Goal: Complete application form

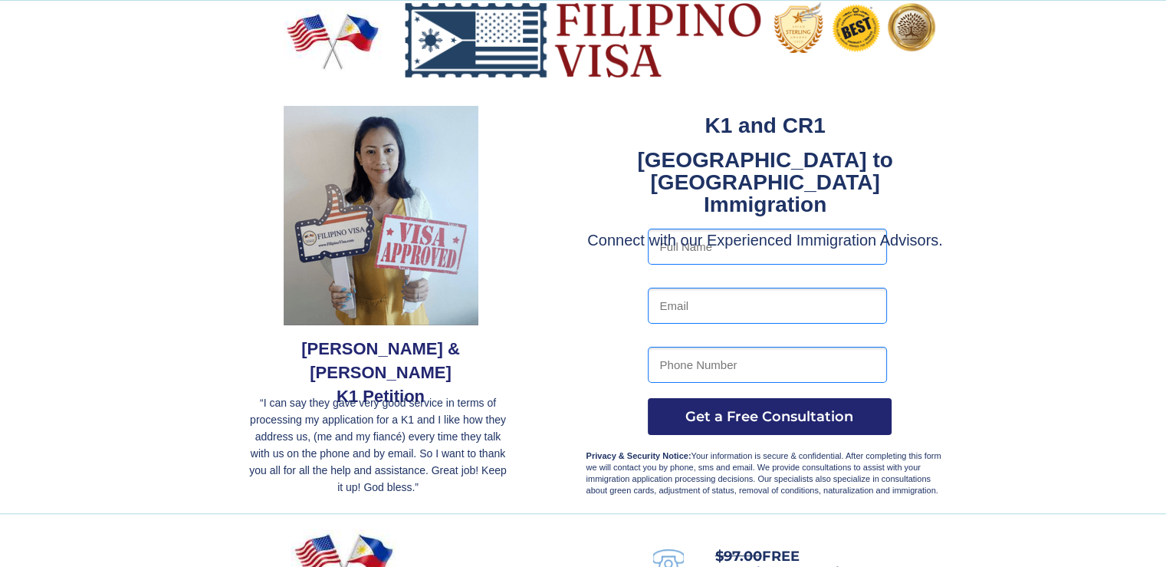
click at [747, 252] on input "text" at bounding box center [767, 246] width 239 height 36
type input "[PERSON_NAME]"
click at [719, 314] on input "email" at bounding box center [767, 306] width 239 height 36
type input "[EMAIL_ADDRESS][DOMAIN_NAME]"
click at [723, 360] on input "tel" at bounding box center [767, 365] width 239 height 36
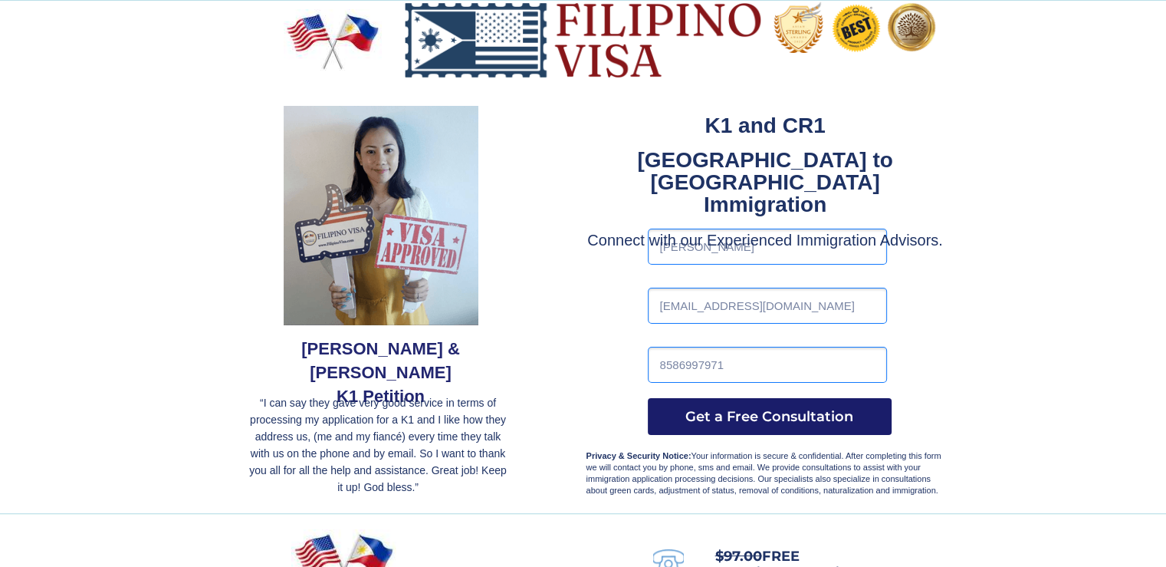
type input "8586997971"
click at [758, 414] on span "Get a Free Consultation" at bounding box center [770, 416] width 244 height 17
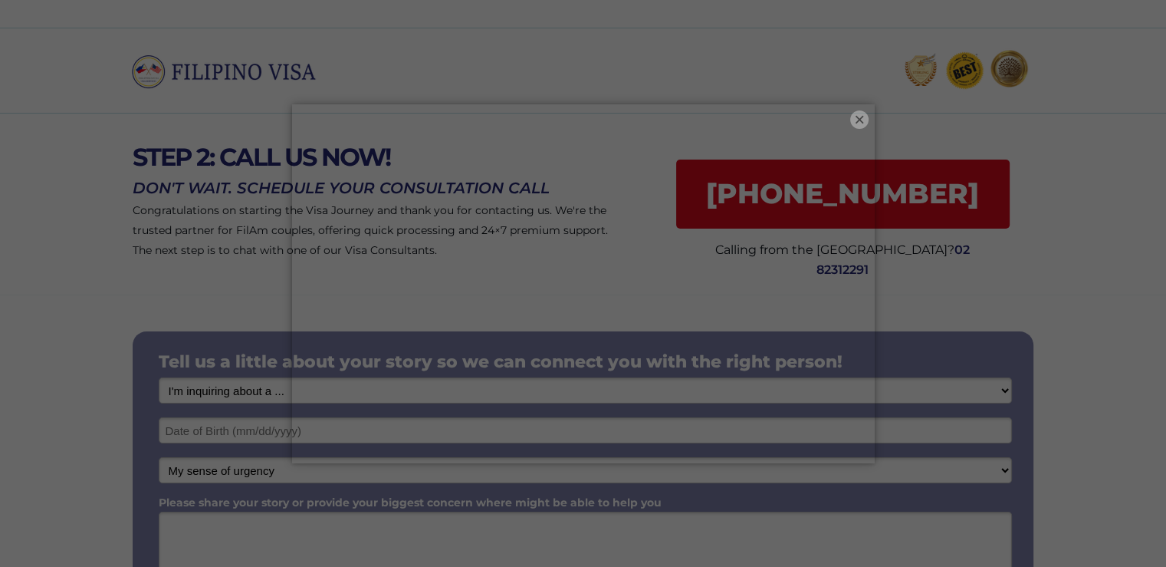
drag, startPoint x: 859, startPoint y: 120, endPoint x: 853, endPoint y: 124, distance: 7.9
click at [859, 120] on button "×" at bounding box center [859, 119] width 18 height 18
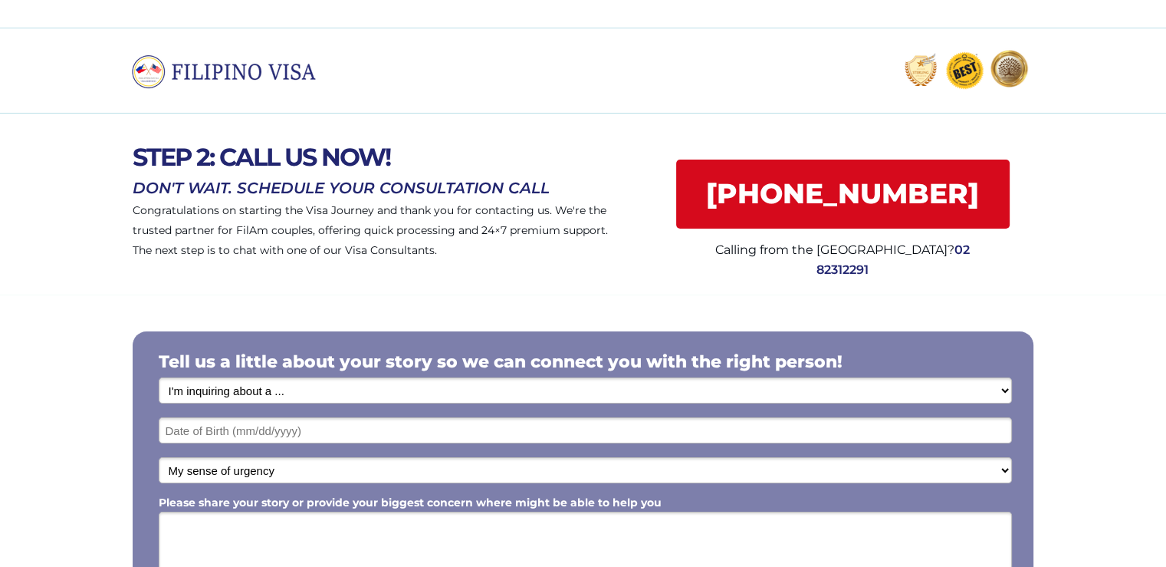
click at [999, 387] on select "I'm inquiring about a ... I don't know or other services Retirement Visa for Th…" at bounding box center [585, 390] width 853 height 26
select select "1796"
click at [159, 377] on select "I'm inquiring about a ... I don't know or other services Retirement Visa for Th…" at bounding box center [585, 390] width 853 height 26
click at [301, 435] on input "text" at bounding box center [585, 430] width 853 height 26
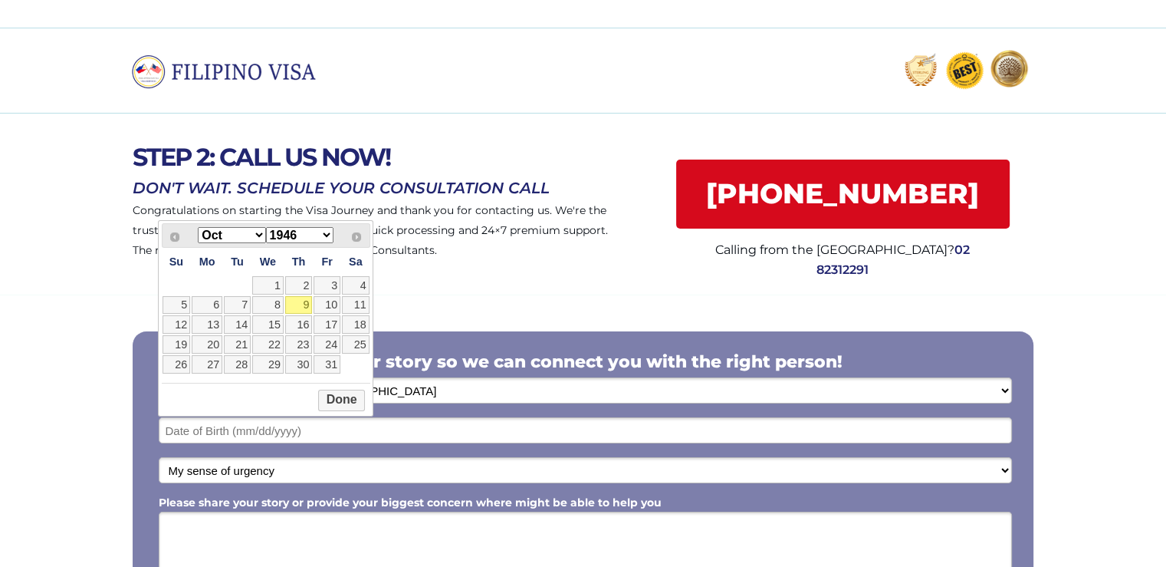
click at [325, 233] on select "1946 1947 1948 1949 1950 1951 1952 1953 1954 1955 1956 1957 1958 1959 1960 1961…" at bounding box center [299, 235] width 67 height 16
click at [260, 235] on select "Jan Feb Mar Apr May Jun Jul Aug Sep Oct Nov Dec" at bounding box center [231, 235] width 67 height 16
click at [328, 235] on select "1946 1947 1948 1949 1950 1951 1952 1953 1954 1955 1956 1957 1958 1959 1960 1961…" at bounding box center [299, 235] width 67 height 16
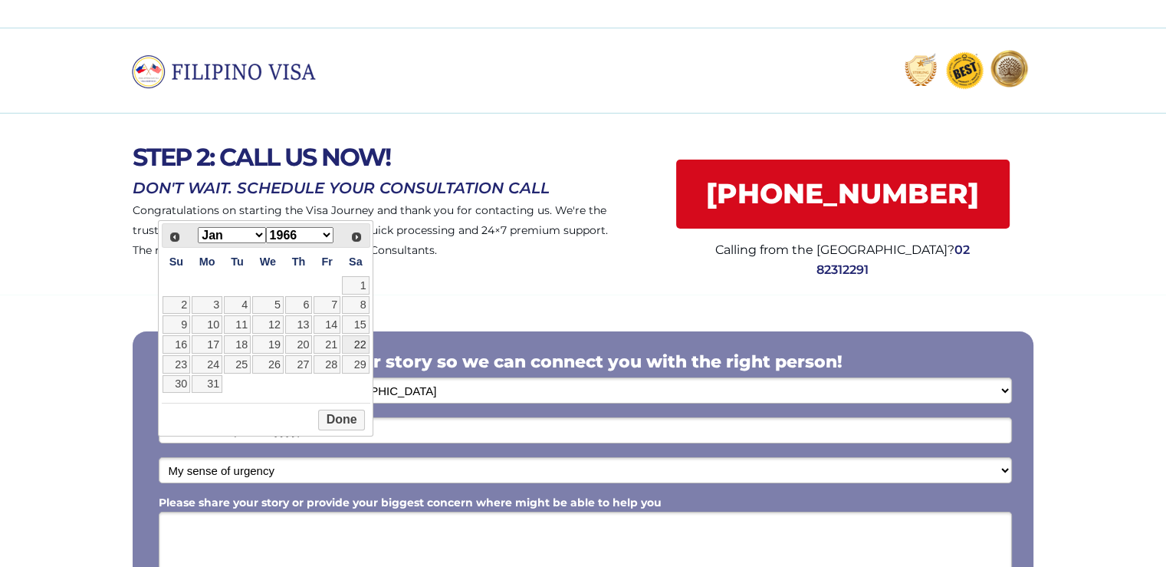
click at [362, 348] on link "22" at bounding box center [356, 344] width 28 height 18
type input "01/22/1966"
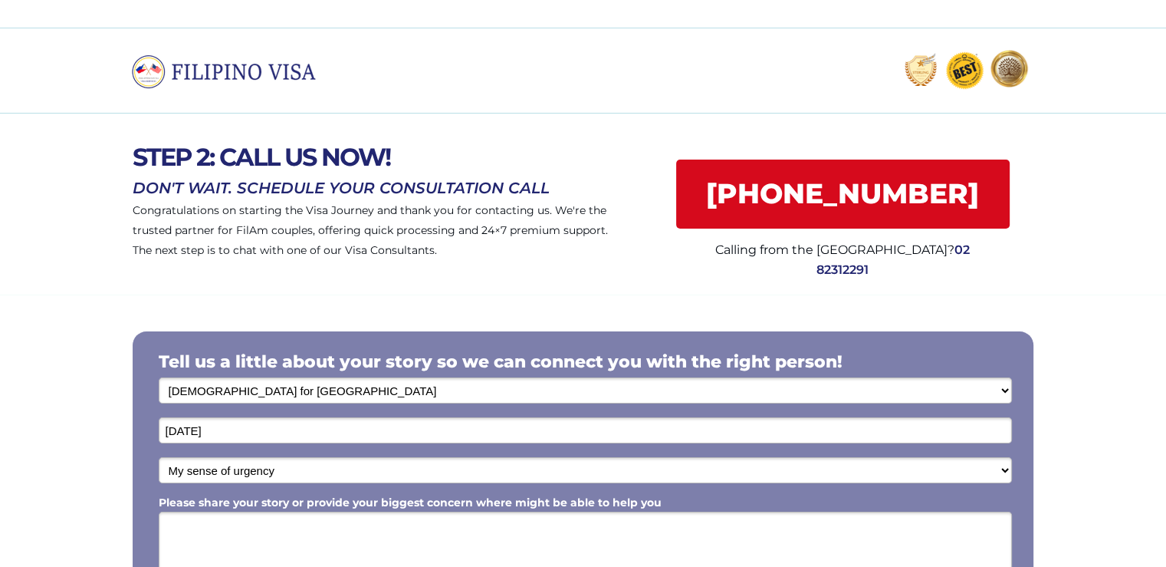
click at [1000, 470] on select "My sense of urgency Low Priority - I'm just looking Medium High Priority - I ne…" at bounding box center [585, 470] width 853 height 26
drag, startPoint x: 670, startPoint y: 280, endPoint x: 659, endPoint y: 285, distance: 12.0
click at [670, 281] on div at bounding box center [583, 203] width 1166 height 181
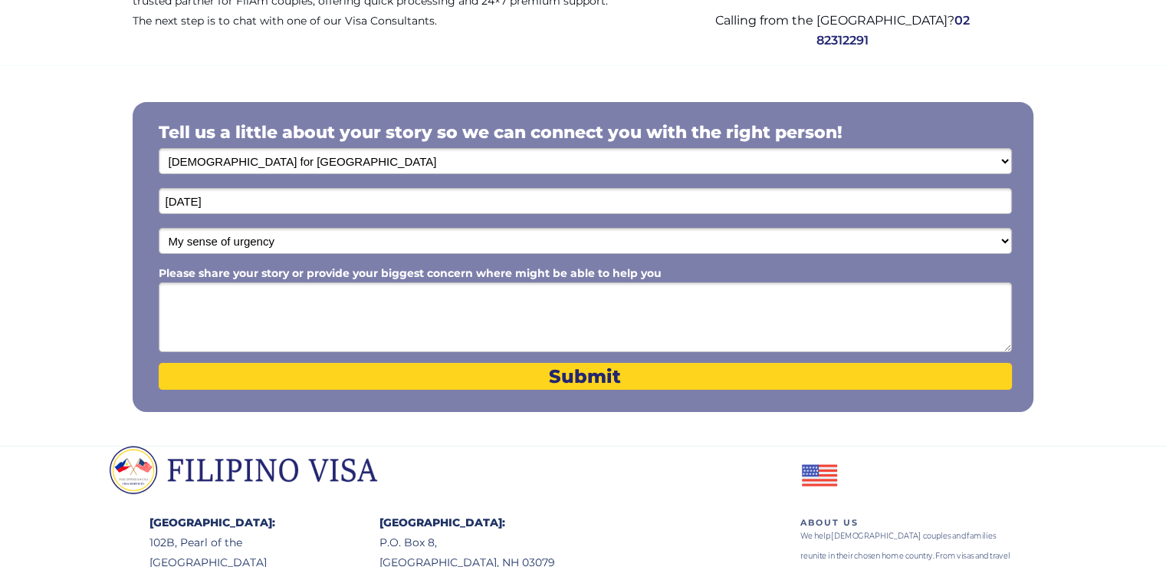
scroll to position [230, 0]
click at [245, 301] on textarea "Please share your story or provide your biggest concern where might be able to …" at bounding box center [585, 316] width 853 height 70
click at [767, 292] on textarea "curious about the NVC welcome letter that was not received after NVC received t…" at bounding box center [585, 316] width 853 height 70
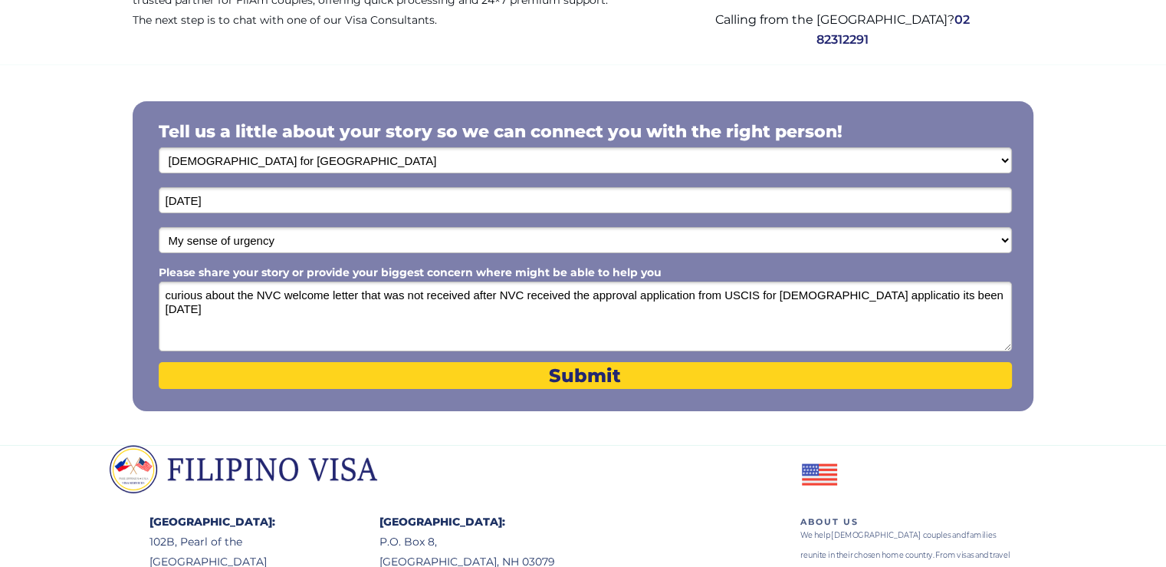
type textarea "curious about the NVC welcome letter that was not received after NVC received t…"
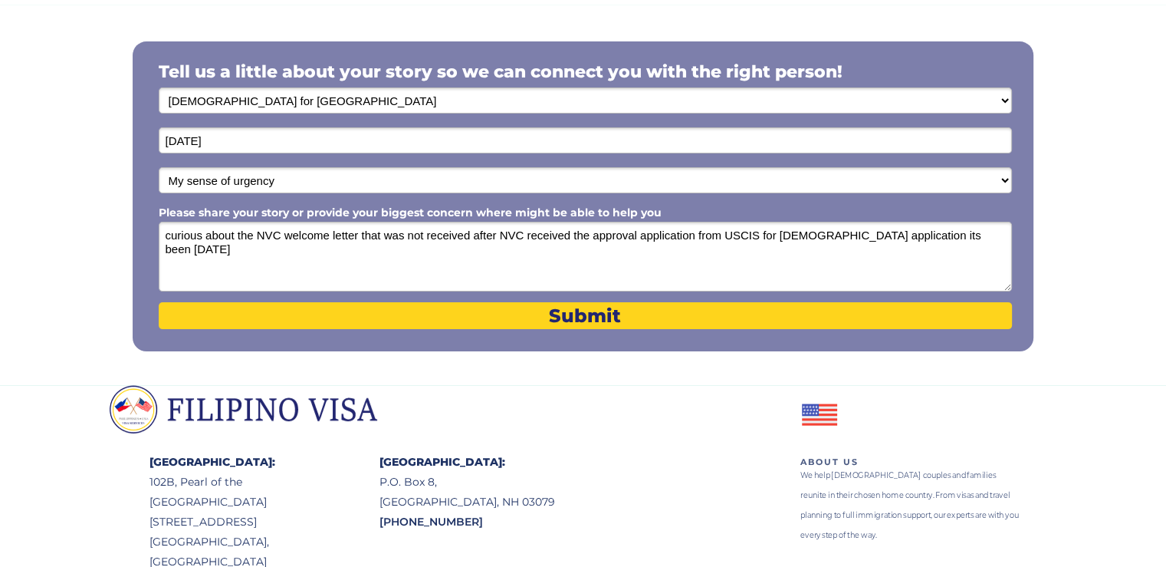
scroll to position [307, 0]
